Goal: Task Accomplishment & Management: Complete application form

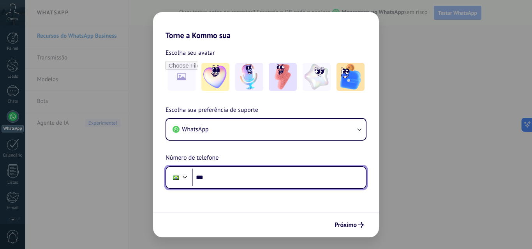
click at [220, 178] on input "***" at bounding box center [279, 178] width 174 height 18
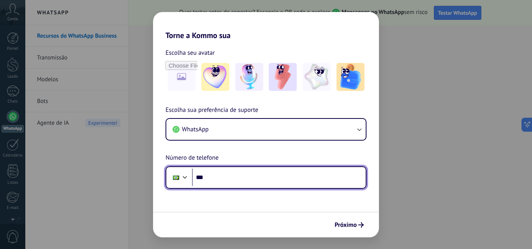
paste input "**********"
type input "**********"
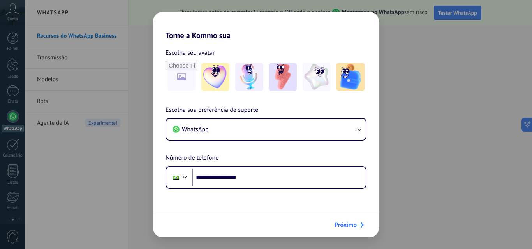
click at [351, 225] on span "Próximo" at bounding box center [345, 225] width 22 height 5
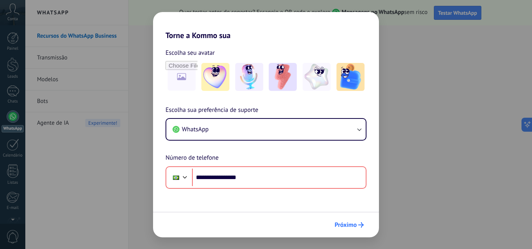
click at [355, 226] on span "Próximo" at bounding box center [345, 225] width 22 height 5
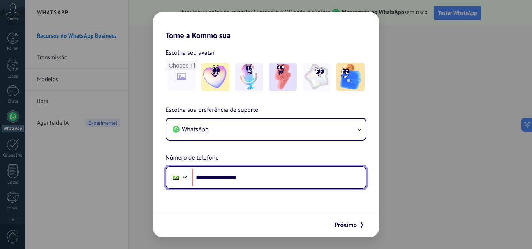
click at [200, 176] on input "**********" at bounding box center [279, 178] width 174 height 18
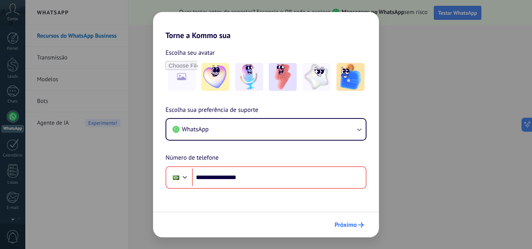
click at [352, 226] on span "Próximo" at bounding box center [345, 225] width 22 height 5
click at [179, 77] on input "file" at bounding box center [181, 77] width 30 height 30
type input "**********"
click at [353, 227] on span "Próximo" at bounding box center [345, 225] width 22 height 5
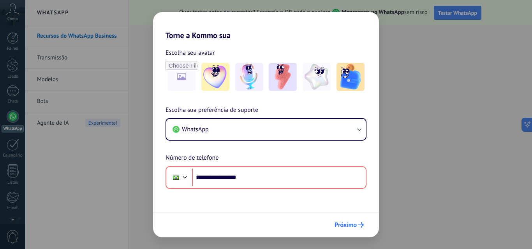
click at [353, 226] on span "Próximo" at bounding box center [345, 225] width 22 height 5
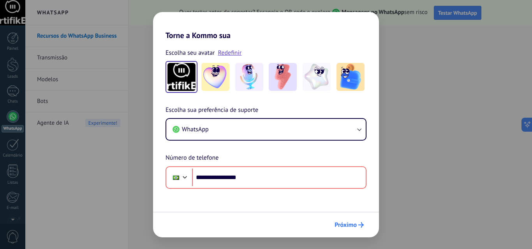
click at [346, 227] on span "Próximo" at bounding box center [345, 225] width 22 height 5
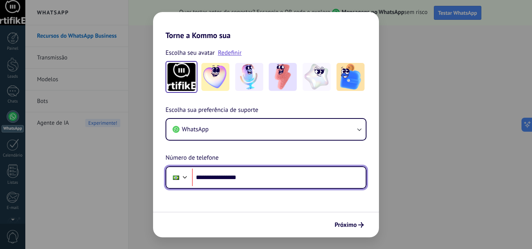
click at [221, 179] on input "**********" at bounding box center [279, 178] width 174 height 18
type input "**********"
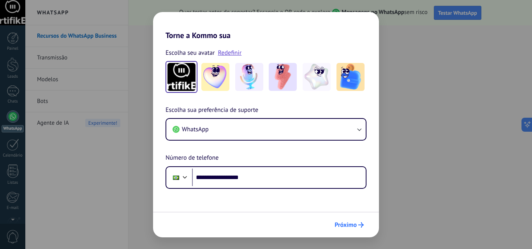
click at [355, 223] on span "Próximo" at bounding box center [345, 225] width 22 height 5
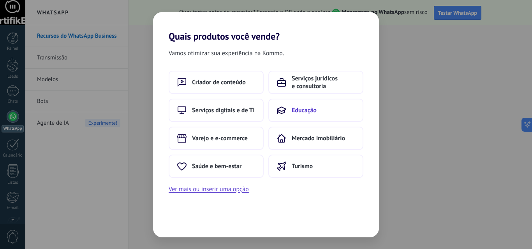
click at [321, 111] on button "Educação" at bounding box center [315, 110] width 95 height 23
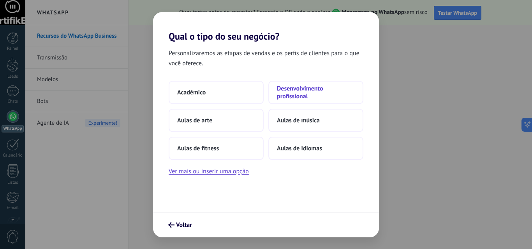
click at [298, 91] on span "Desenvolvimento profissional" at bounding box center [316, 93] width 78 height 16
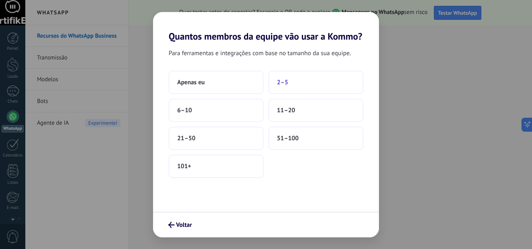
click at [289, 83] on button "2–5" at bounding box center [315, 82] width 95 height 23
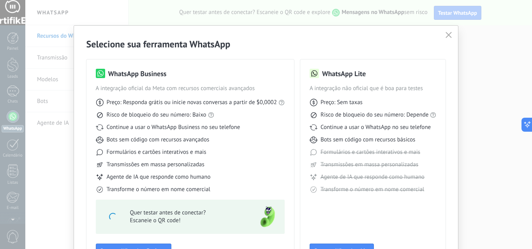
scroll to position [56, 0]
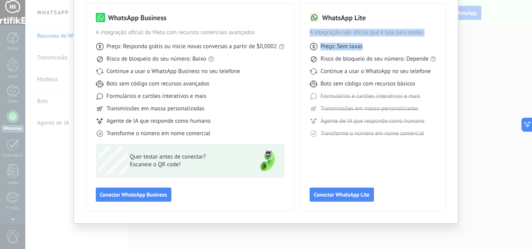
drag, startPoint x: 432, startPoint y: 5, endPoint x: 412, endPoint y: 52, distance: 50.5
click at [412, 52] on div "WhatsApp Lite A integração não oficial que é boa para testes Preço: Sem taxas R…" at bounding box center [373, 108] width 146 height 208
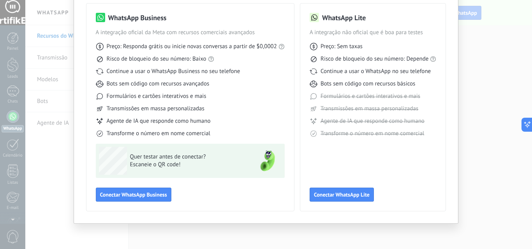
click at [11, 47] on div "Selecione sua ferramenta WhatsApp WhatsApp Business A integração oficial da Met…" at bounding box center [266, 124] width 532 height 249
click at [260, 229] on div "Selecione sua ferramenta WhatsApp WhatsApp Business A integração oficial da Met…" at bounding box center [266, 124] width 532 height 249
drag, startPoint x: 178, startPoint y: 235, endPoint x: 167, endPoint y: 239, distance: 11.4
click at [178, 235] on div "Selecione sua ferramenta WhatsApp WhatsApp Business A integração oficial da Met…" at bounding box center [266, 124] width 532 height 249
drag, startPoint x: 75, startPoint y: 15, endPoint x: 84, endPoint y: 0, distance: 17.7
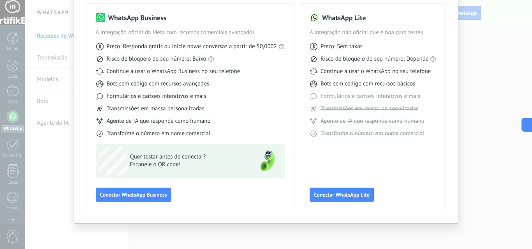
click at [76, 16] on div "Selecione sua ferramenta WhatsApp WhatsApp Business A integração oficial da Met…" at bounding box center [266, 97] width 384 height 254
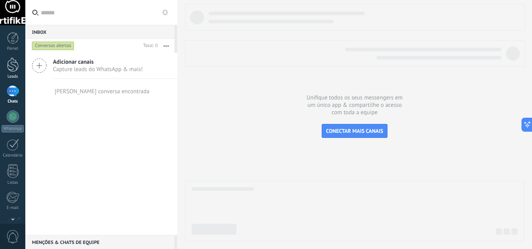
click at [15, 65] on div at bounding box center [13, 65] width 12 height 14
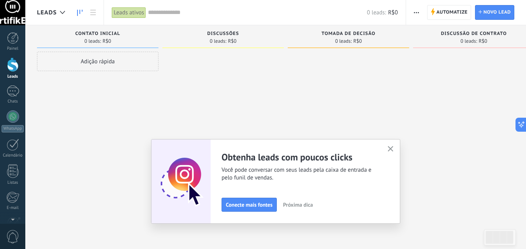
click at [293, 209] on button "Próxima dica" at bounding box center [297, 205] width 37 height 12
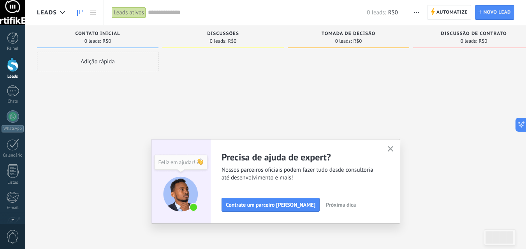
click at [334, 207] on span "Próxima dica" at bounding box center [341, 204] width 30 height 5
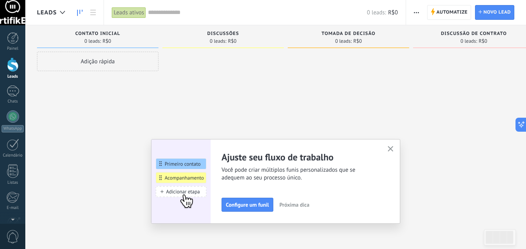
click at [296, 204] on span "Próxima dica" at bounding box center [294, 204] width 30 height 5
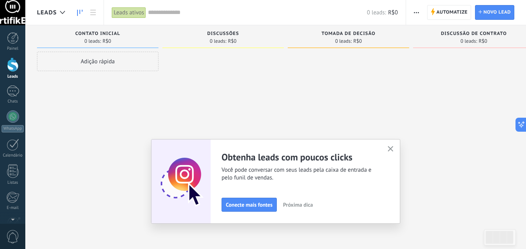
click at [313, 205] on span "Próxima dica" at bounding box center [298, 204] width 30 height 5
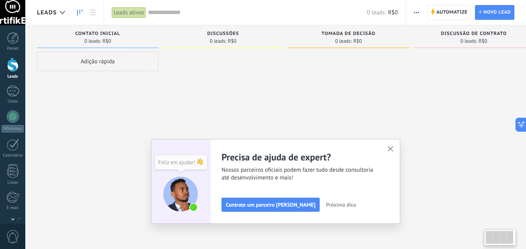
click at [392, 148] on use "button" at bounding box center [391, 149] width 6 height 6
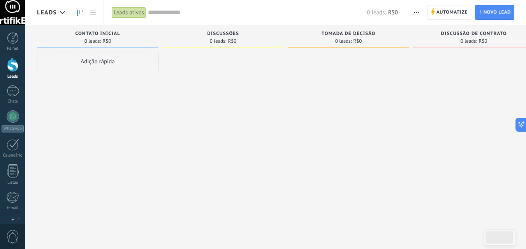
click at [94, 63] on div "Adição rápida" at bounding box center [97, 61] width 121 height 19
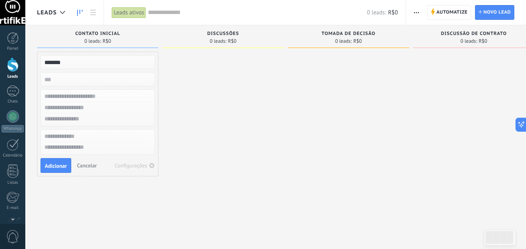
type input "******"
click at [86, 81] on input "numeric" at bounding box center [97, 79] width 114 height 11
click at [84, 100] on input "text" at bounding box center [97, 96] width 114 height 11
click at [53, 171] on button "Adicionar" at bounding box center [55, 165] width 31 height 15
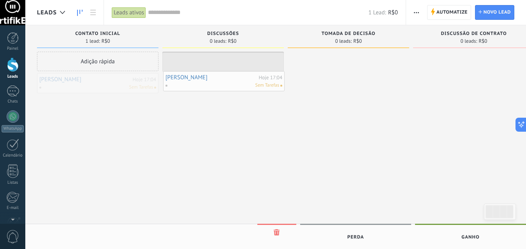
drag, startPoint x: 82, startPoint y: 84, endPoint x: 208, endPoint y: 82, distance: 126.1
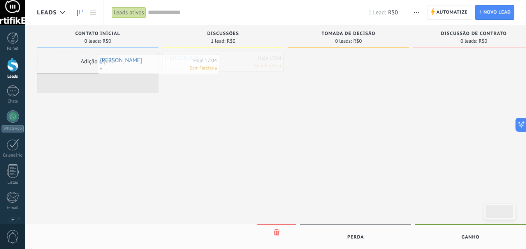
drag, startPoint x: 203, startPoint y: 63, endPoint x: 109, endPoint y: 63, distance: 93.8
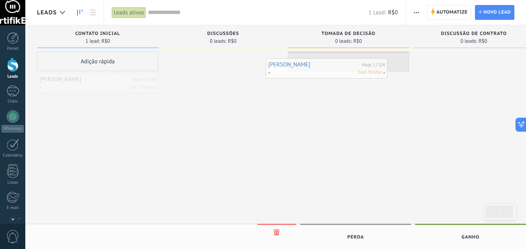
drag, startPoint x: 82, startPoint y: 85, endPoint x: 312, endPoint y: 70, distance: 230.1
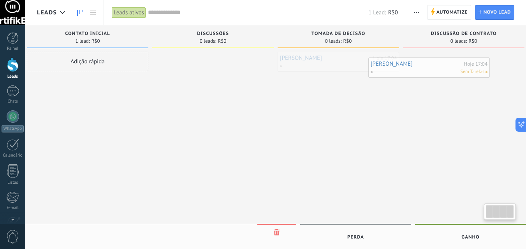
scroll to position [0, 20]
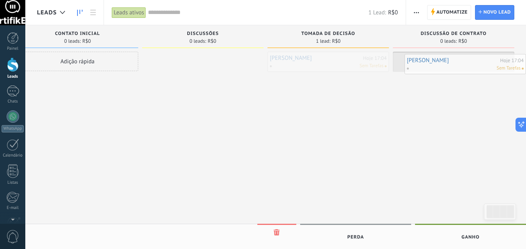
drag, startPoint x: 321, startPoint y: 68, endPoint x: 444, endPoint y: 70, distance: 122.6
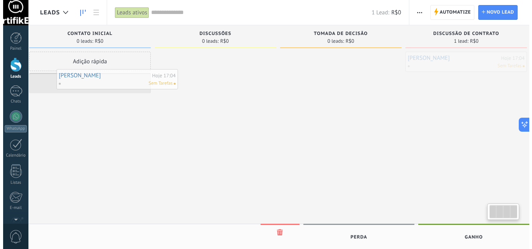
scroll to position [0, 0]
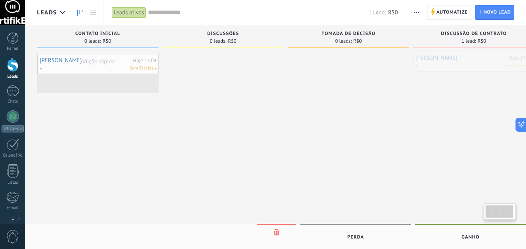
drag, startPoint x: 465, startPoint y: 67, endPoint x: 110, endPoint y: 69, distance: 355.3
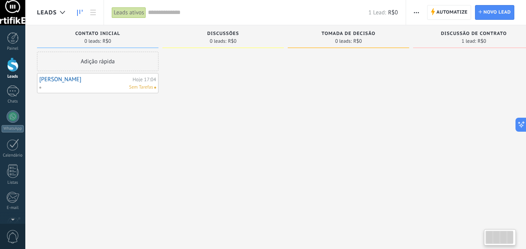
click at [110, 69] on div "Adição rápida" at bounding box center [97, 61] width 121 height 19
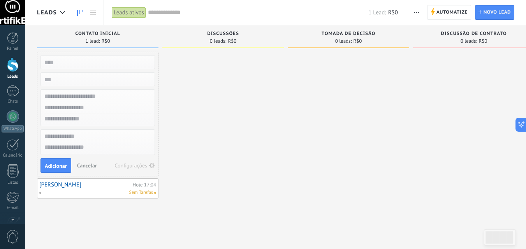
click at [181, 108] on div at bounding box center [222, 126] width 121 height 148
click at [224, 160] on div at bounding box center [222, 126] width 121 height 148
click at [91, 165] on span "Cancelar" at bounding box center [87, 165] width 20 height 7
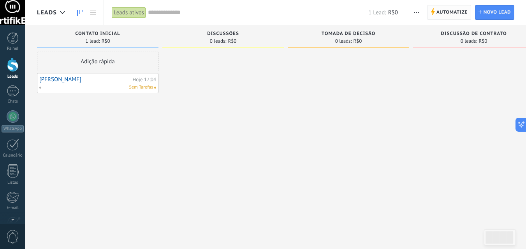
click at [440, 10] on span "Automatize" at bounding box center [451, 12] width 31 height 14
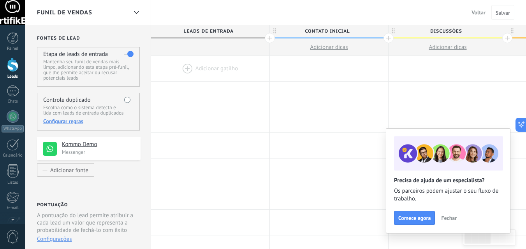
click at [451, 219] on span "Fechar" at bounding box center [449, 218] width 16 height 5
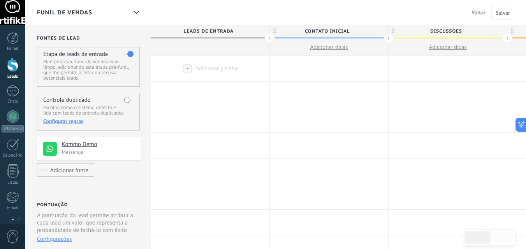
click at [88, 148] on h4 "Kommo Demo" at bounding box center [98, 145] width 73 height 8
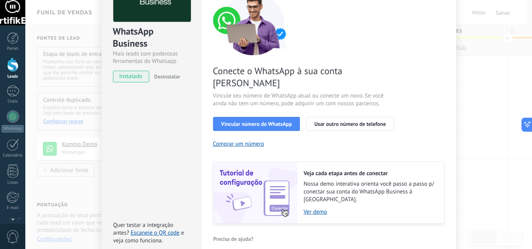
scroll to position [78, 0]
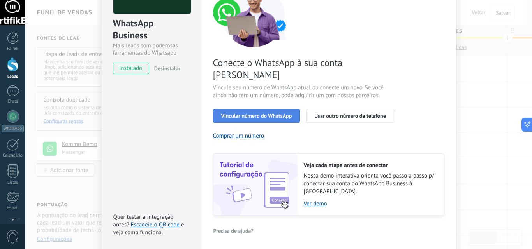
click at [273, 113] on span "Vincular número do WhatsApp" at bounding box center [256, 115] width 71 height 5
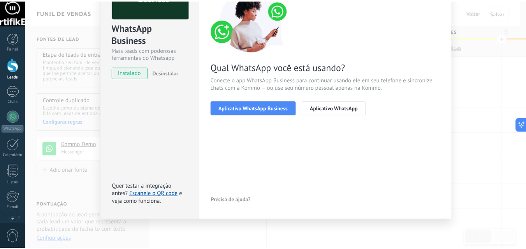
scroll to position [0, 0]
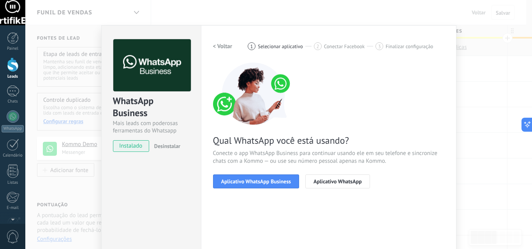
click at [112, 31] on div "WhatsApp Business Mais leads com poderosas ferramentas do Whatsapp instalado De…" at bounding box center [151, 92] width 99 height 133
click at [63, 91] on div "WhatsApp Business Mais leads com poderosas ferramentas do Whatsapp instalado De…" at bounding box center [278, 124] width 506 height 249
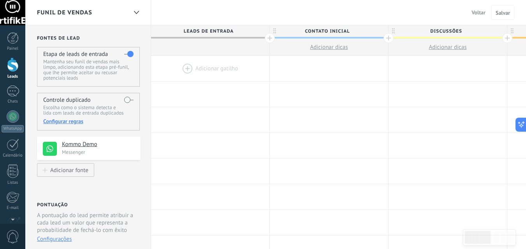
click at [191, 67] on div at bounding box center [210, 68] width 118 height 25
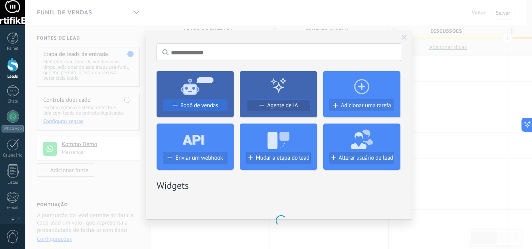
click at [184, 107] on span "Robô de vendas" at bounding box center [199, 105] width 38 height 7
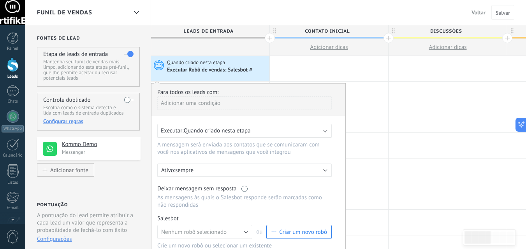
click at [281, 132] on div "Executar: Quando criado nesta etapa" at bounding box center [241, 130] width 161 height 7
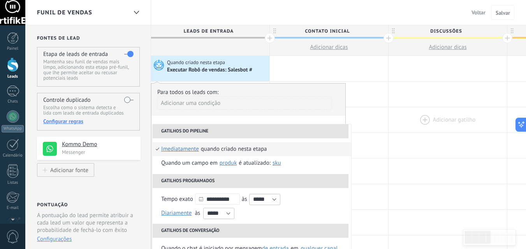
click at [403, 124] on div at bounding box center [447, 119] width 118 height 25
